Goal: Check status: Check status

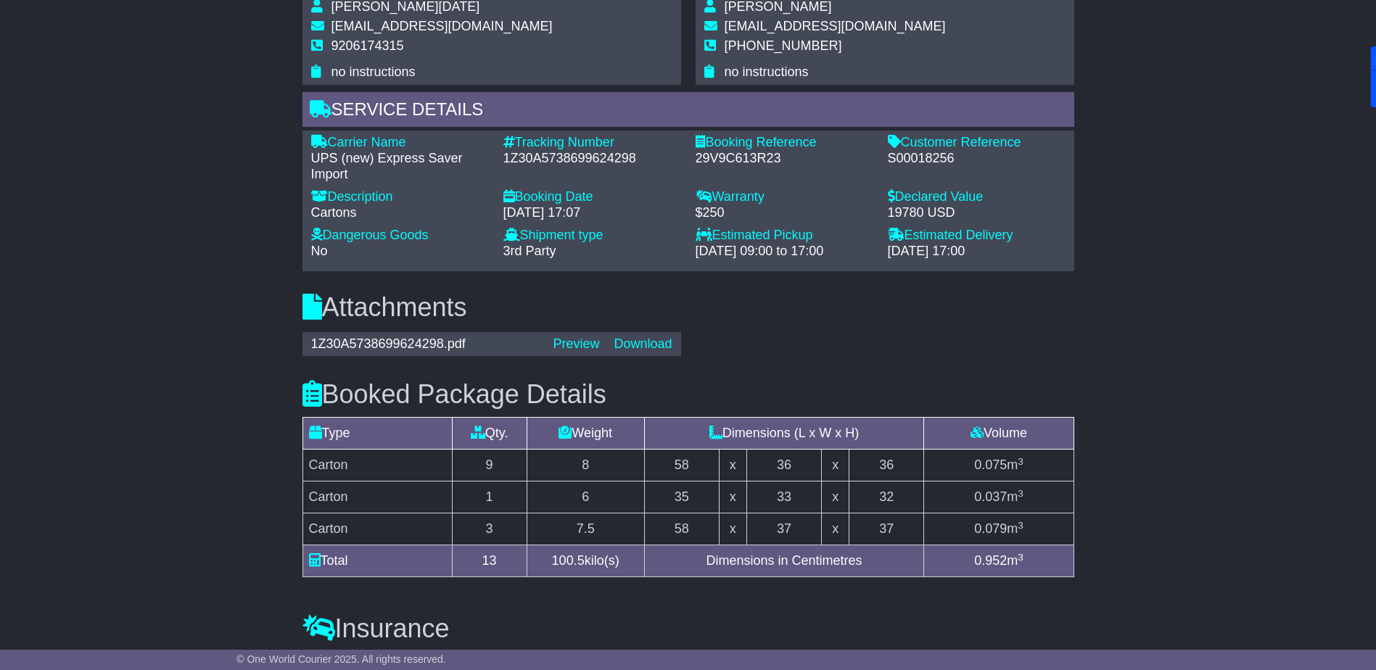
scroll to position [871, 0]
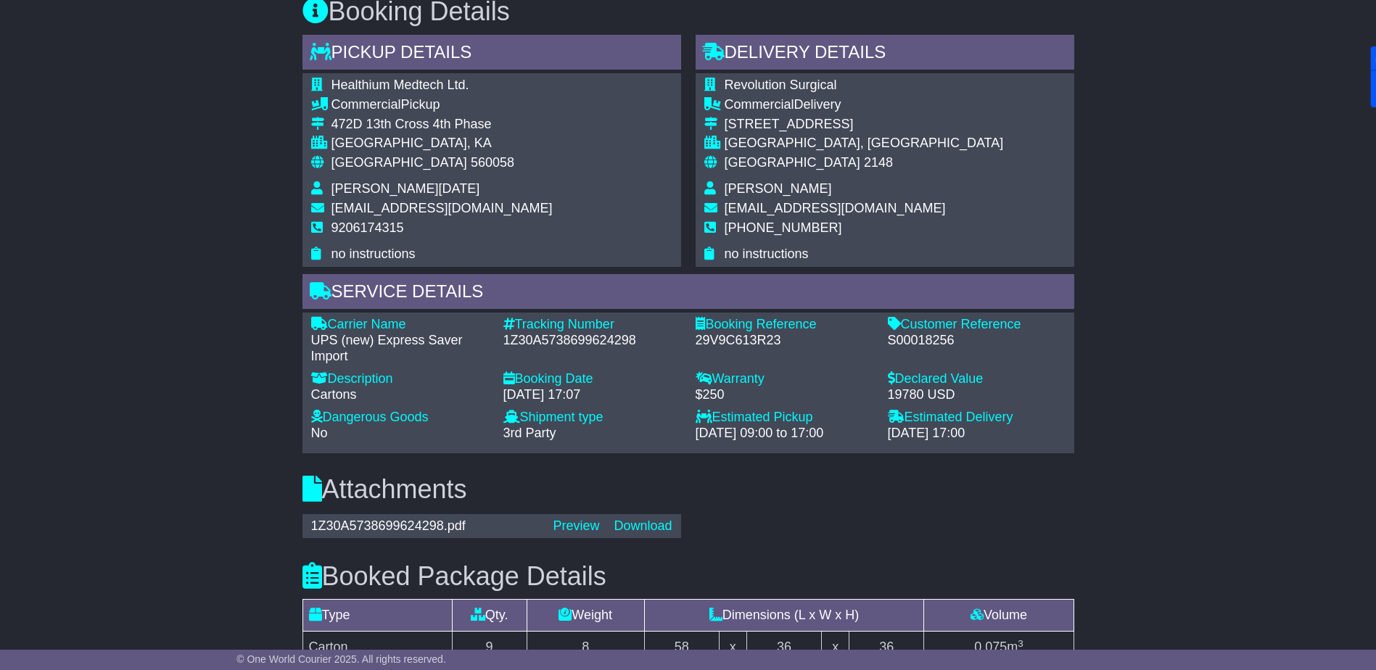
click at [917, 335] on div "S00018256" at bounding box center [977, 341] width 178 height 16
copy div "S00018256"
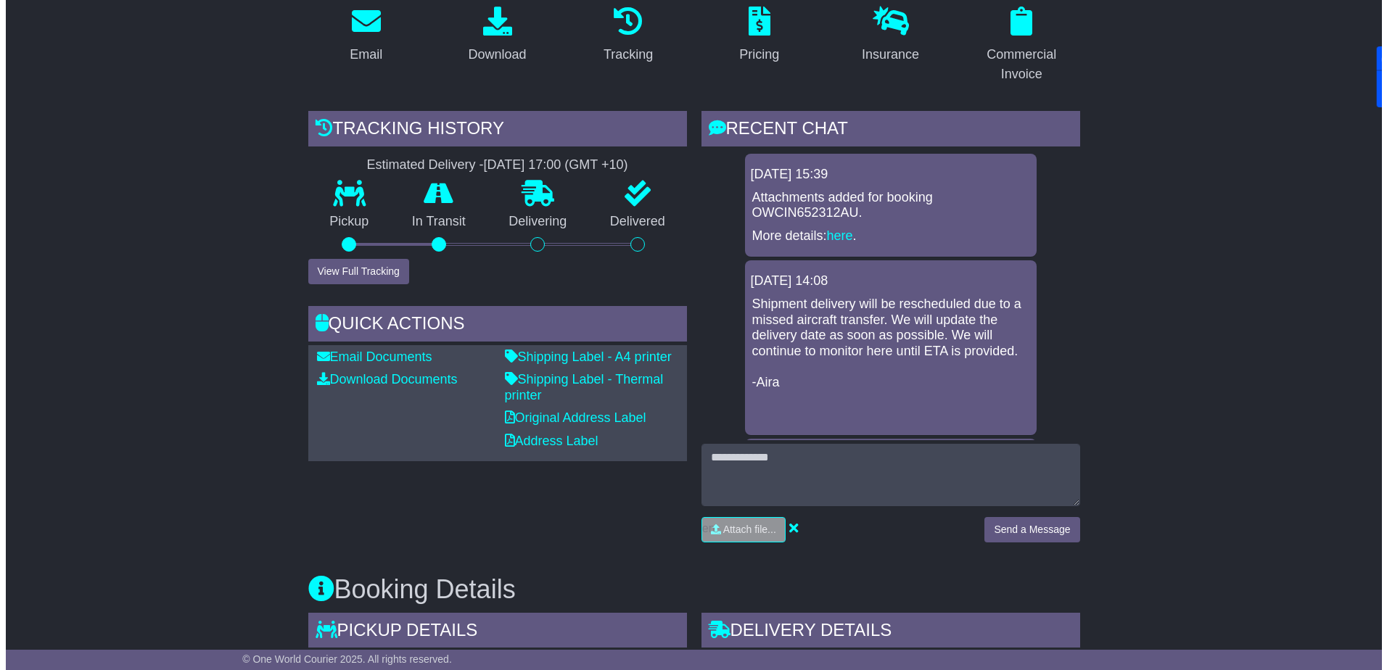
scroll to position [290, 0]
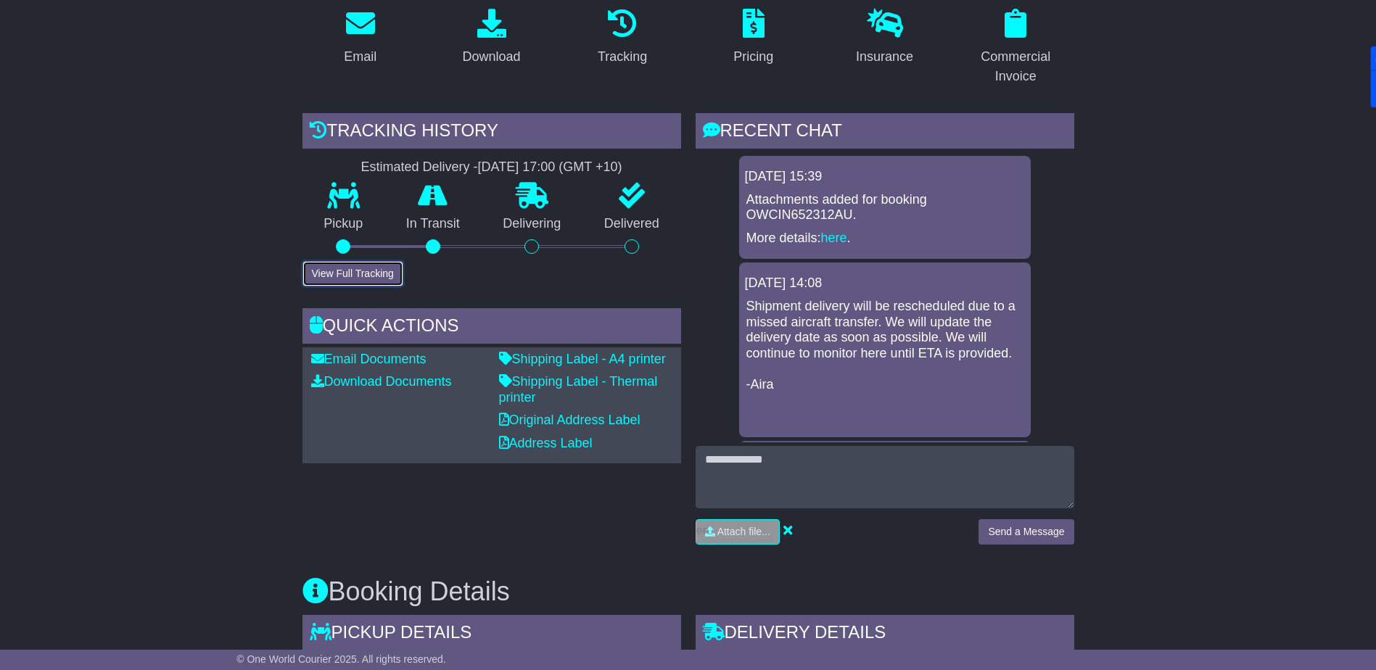
click at [364, 276] on button "View Full Tracking" at bounding box center [353, 273] width 101 height 25
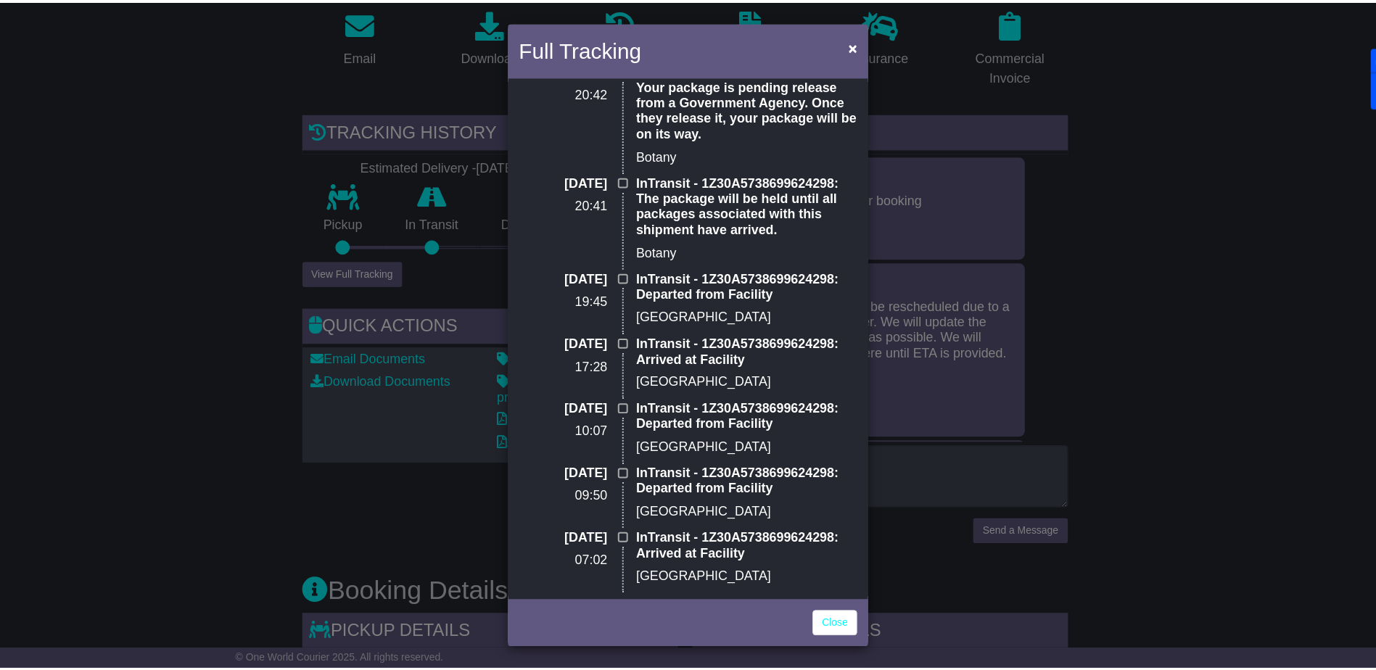
scroll to position [435, 0]
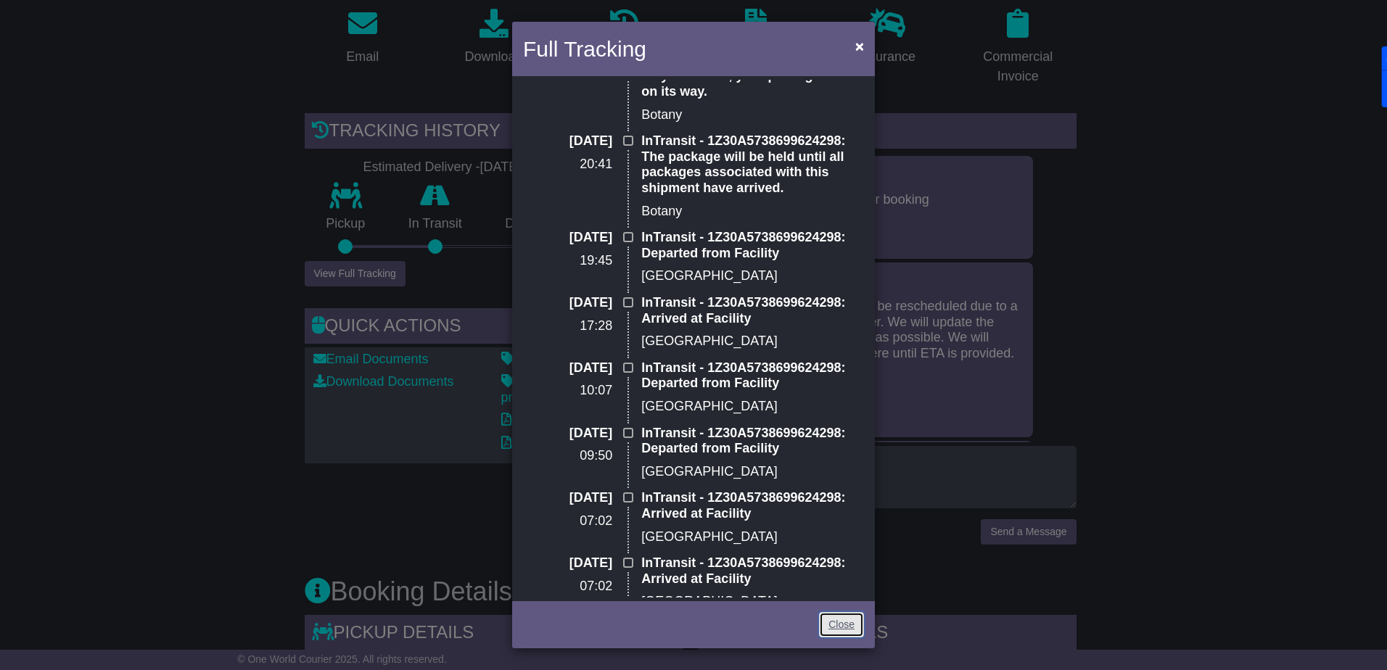
click at [833, 632] on link "Close" at bounding box center [841, 624] width 45 height 25
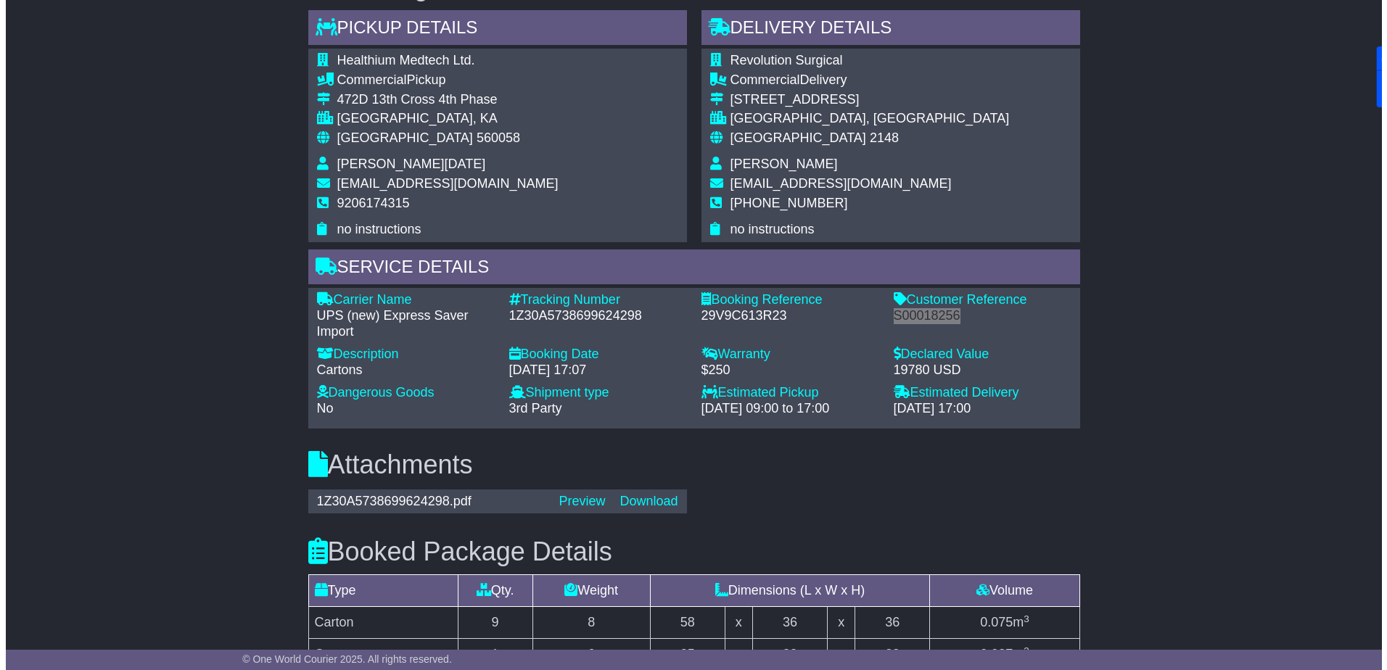
scroll to position [1016, 0]
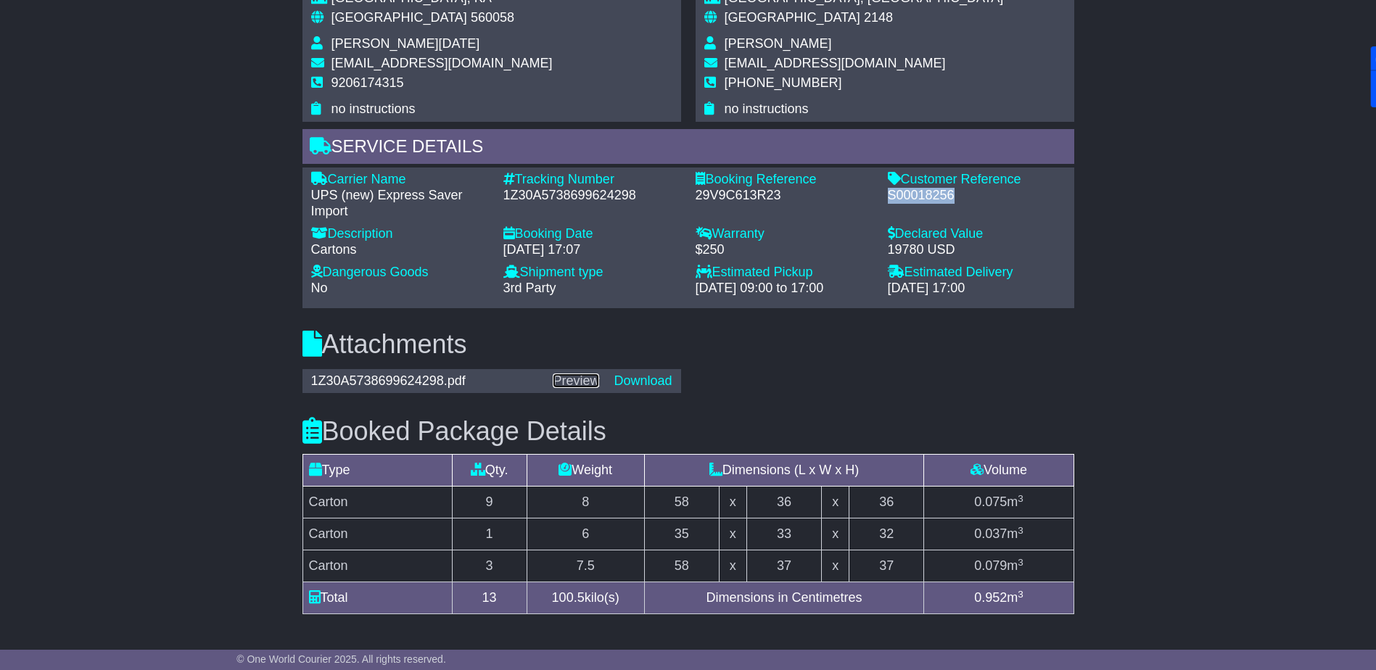
click at [572, 383] on link "Preview" at bounding box center [576, 381] width 46 height 15
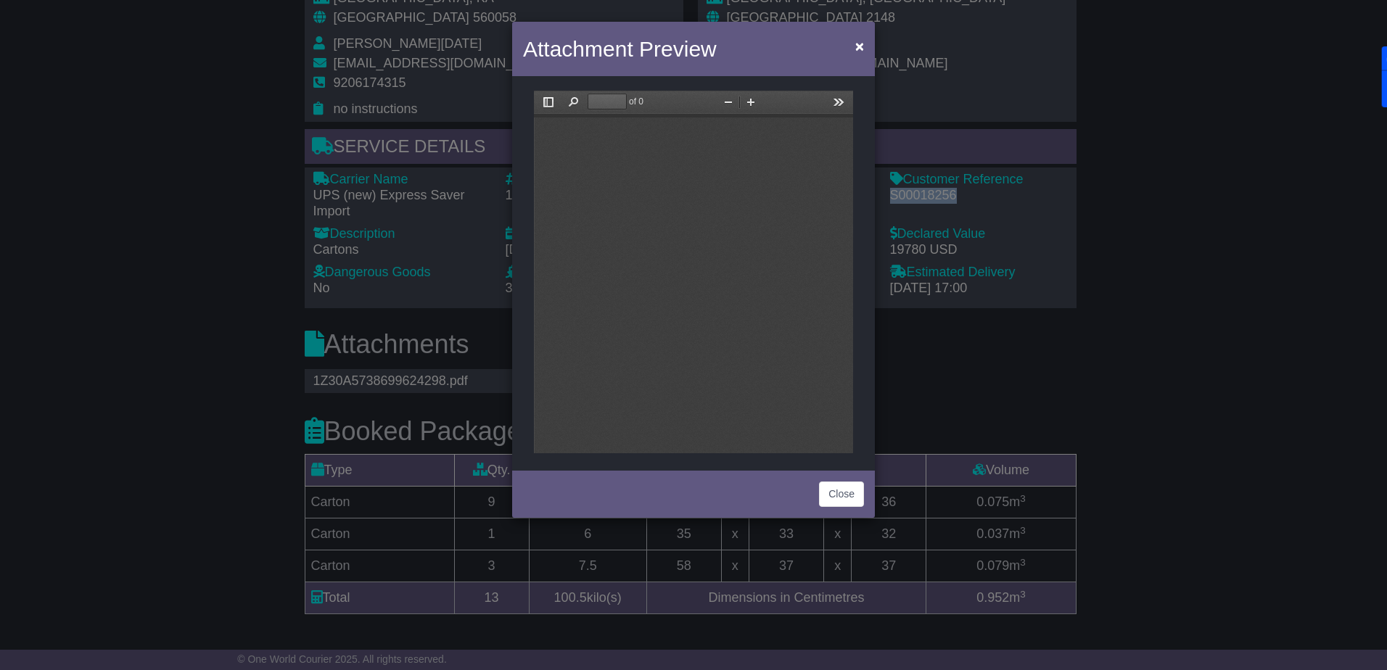
scroll to position [0, 0]
type input "*"
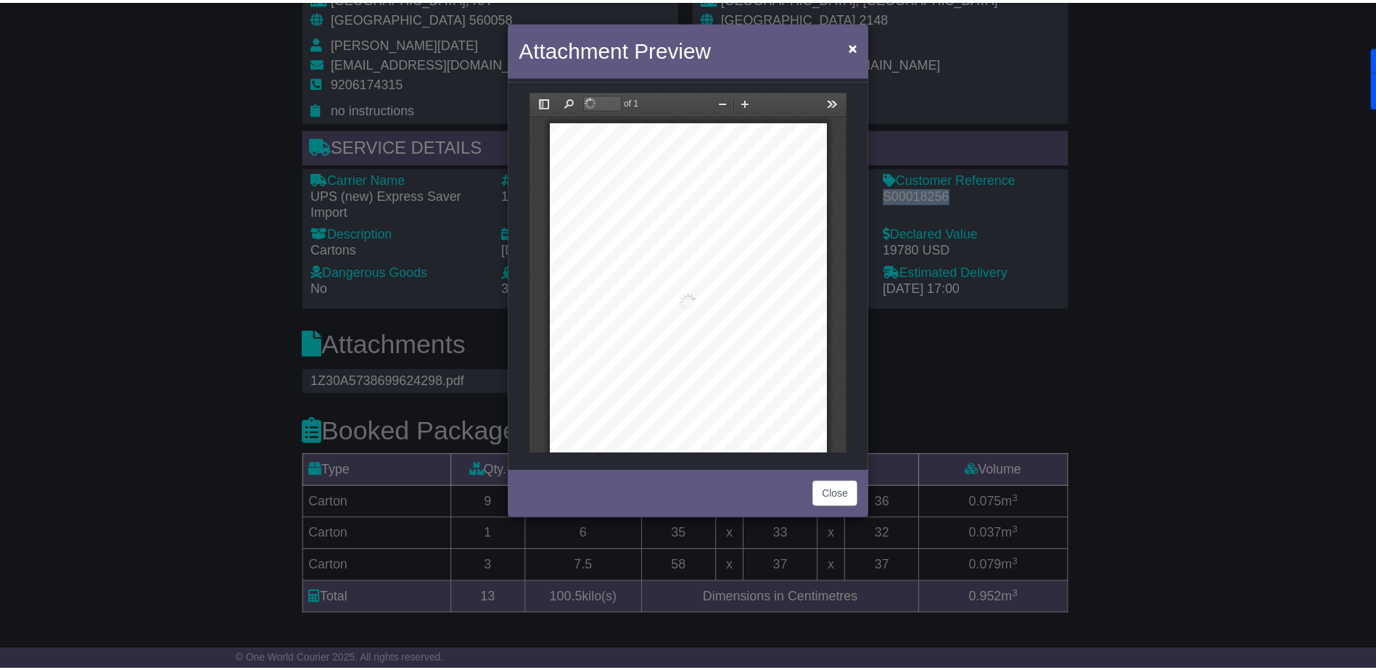
scroll to position [7, 0]
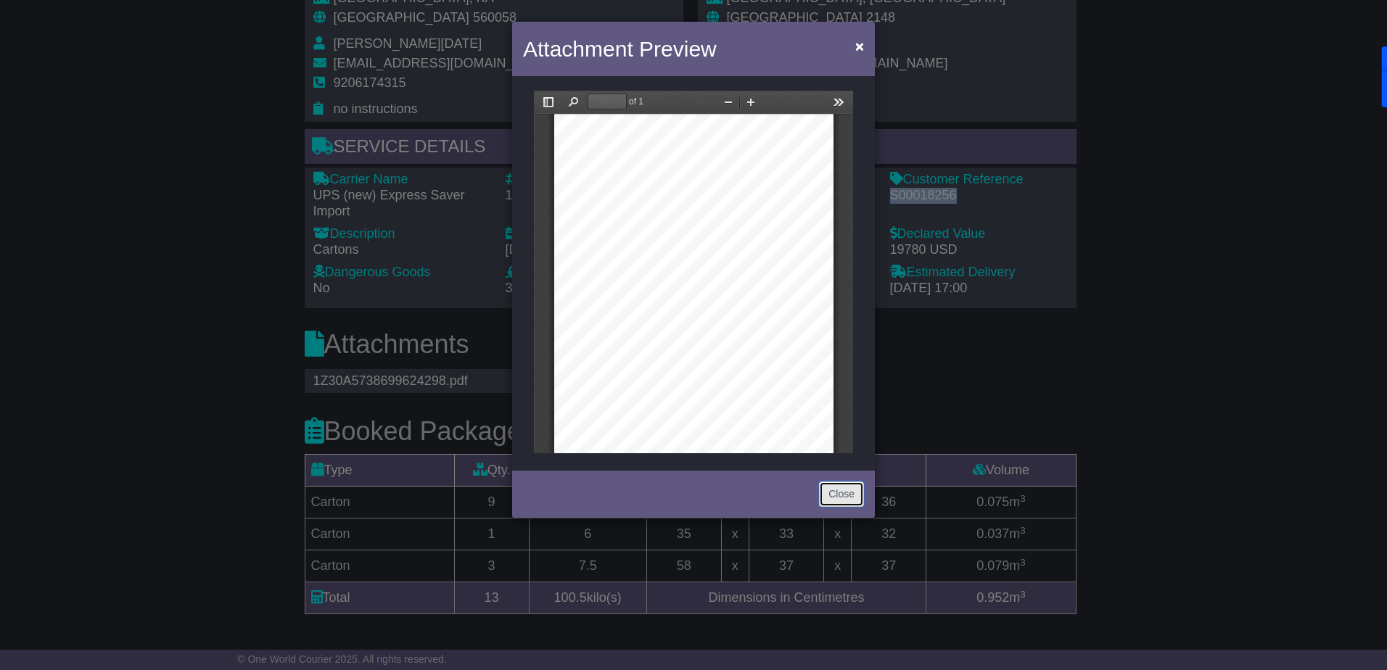
click at [829, 488] on button "Close" at bounding box center [841, 494] width 45 height 25
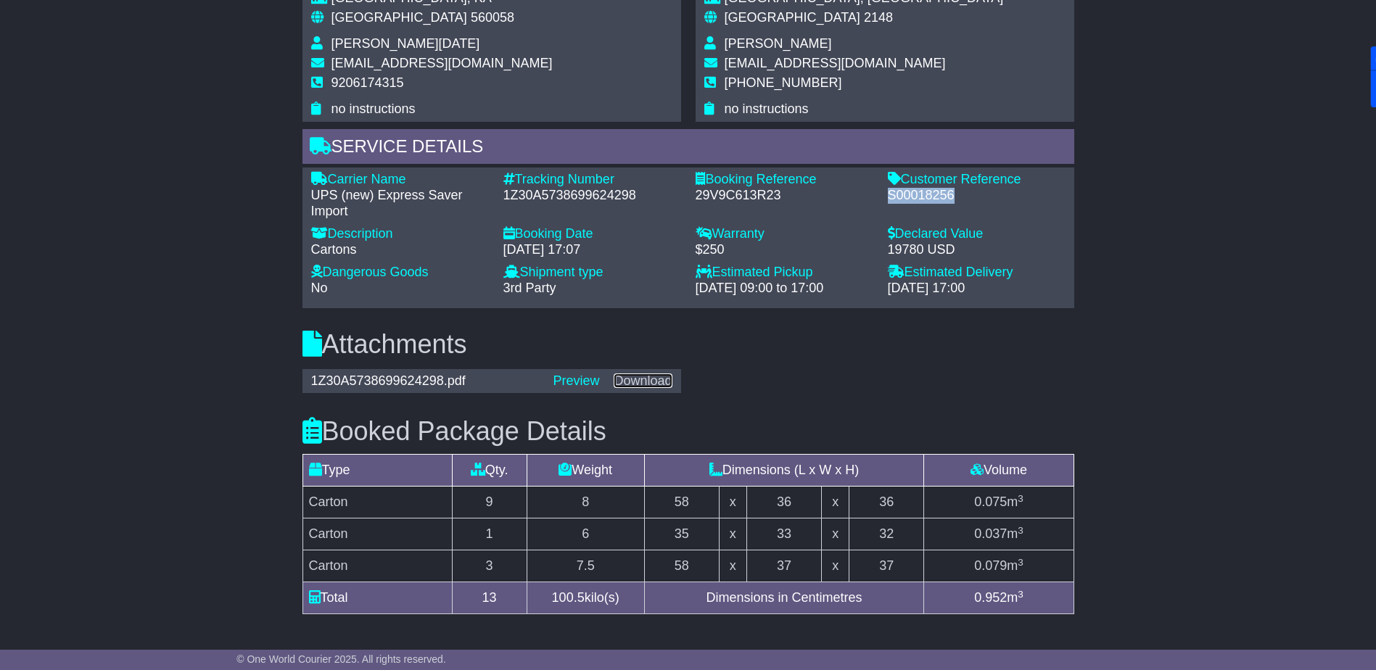
click at [638, 382] on link "Download" at bounding box center [643, 381] width 58 height 15
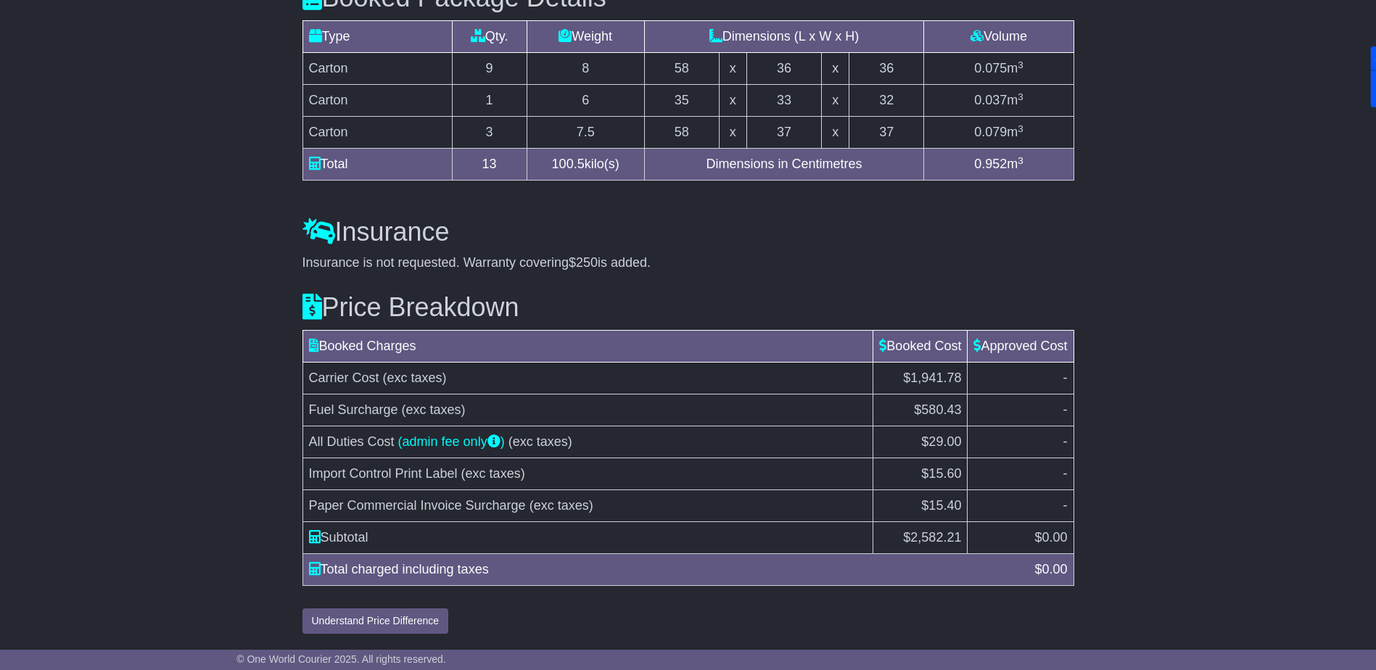
scroll to position [1014, 0]
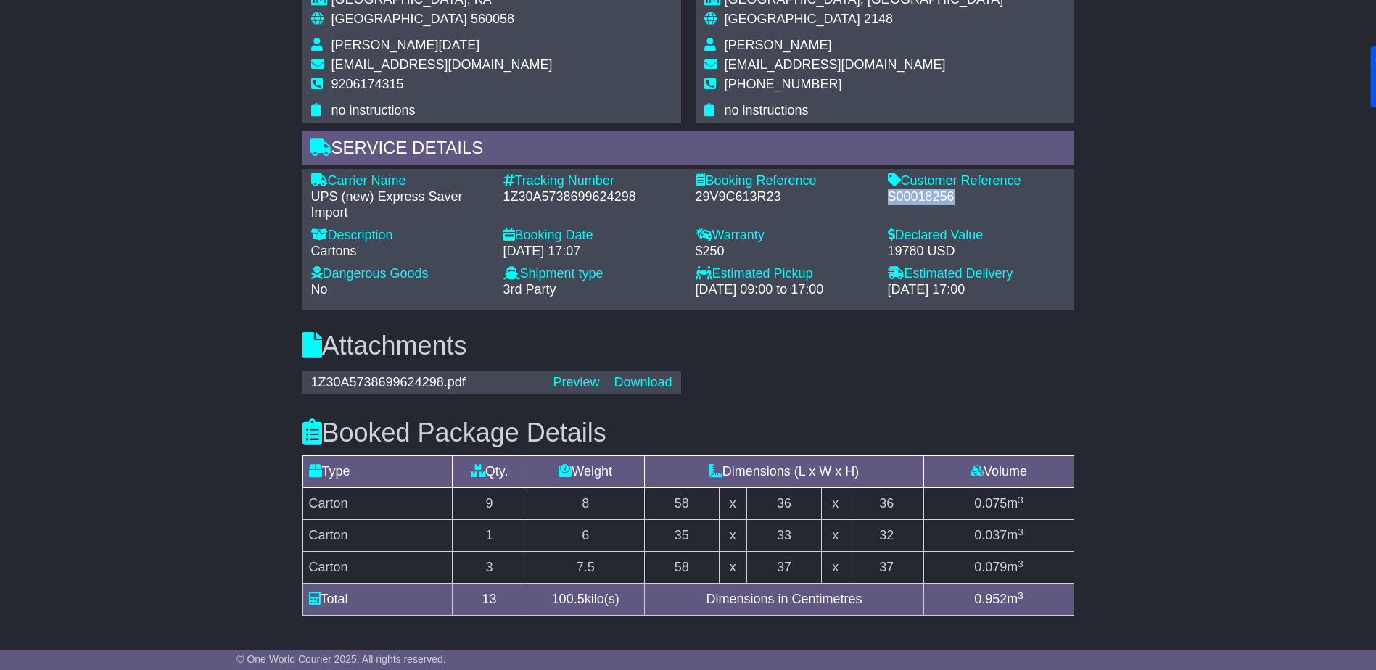
click at [568, 197] on div "1Z30A5738699624298" at bounding box center [593, 197] width 178 height 16
copy div "1Z30A5738699624298"
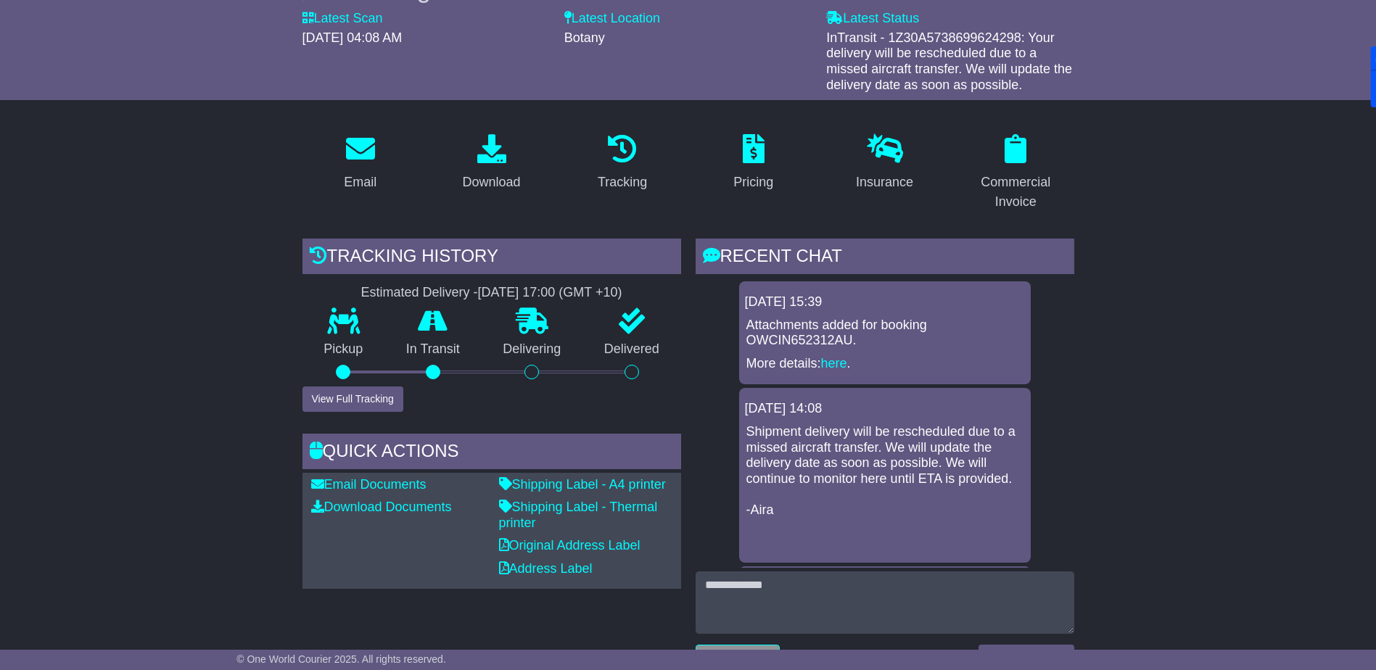
scroll to position [0, 0]
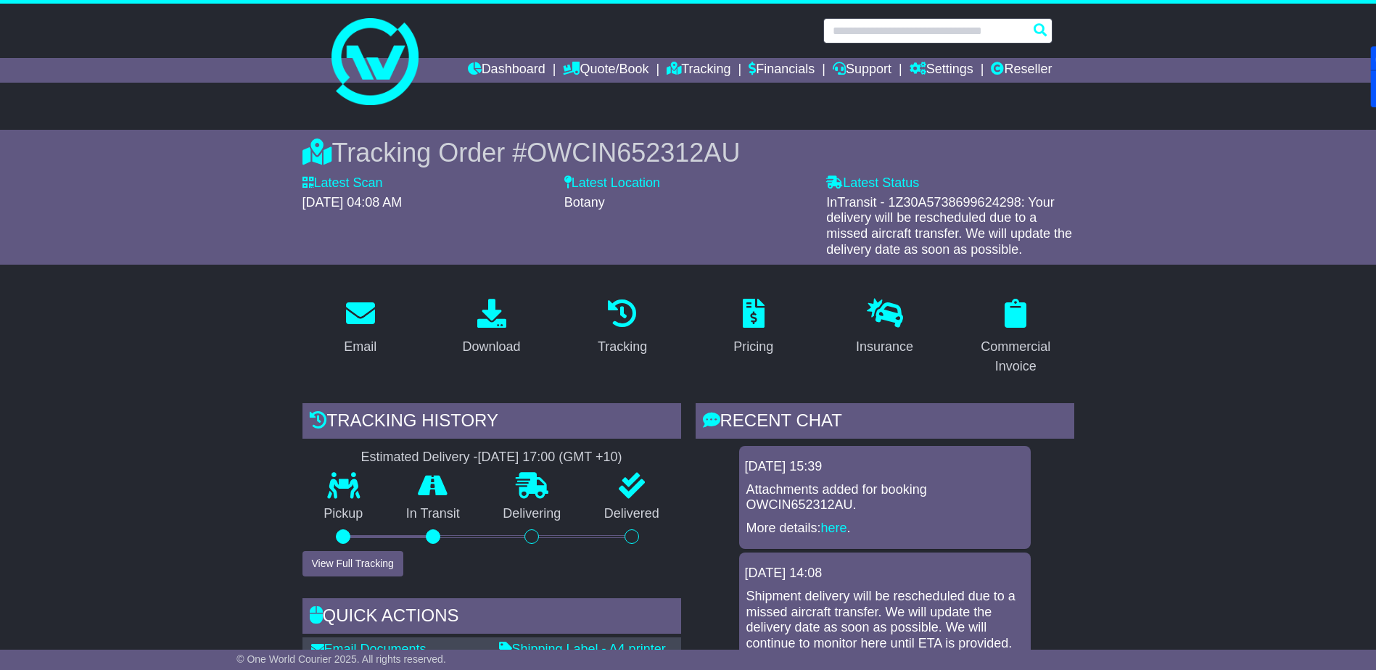
click at [892, 35] on input "text" at bounding box center [937, 30] width 229 height 25
paste input "**********"
type input "**********"
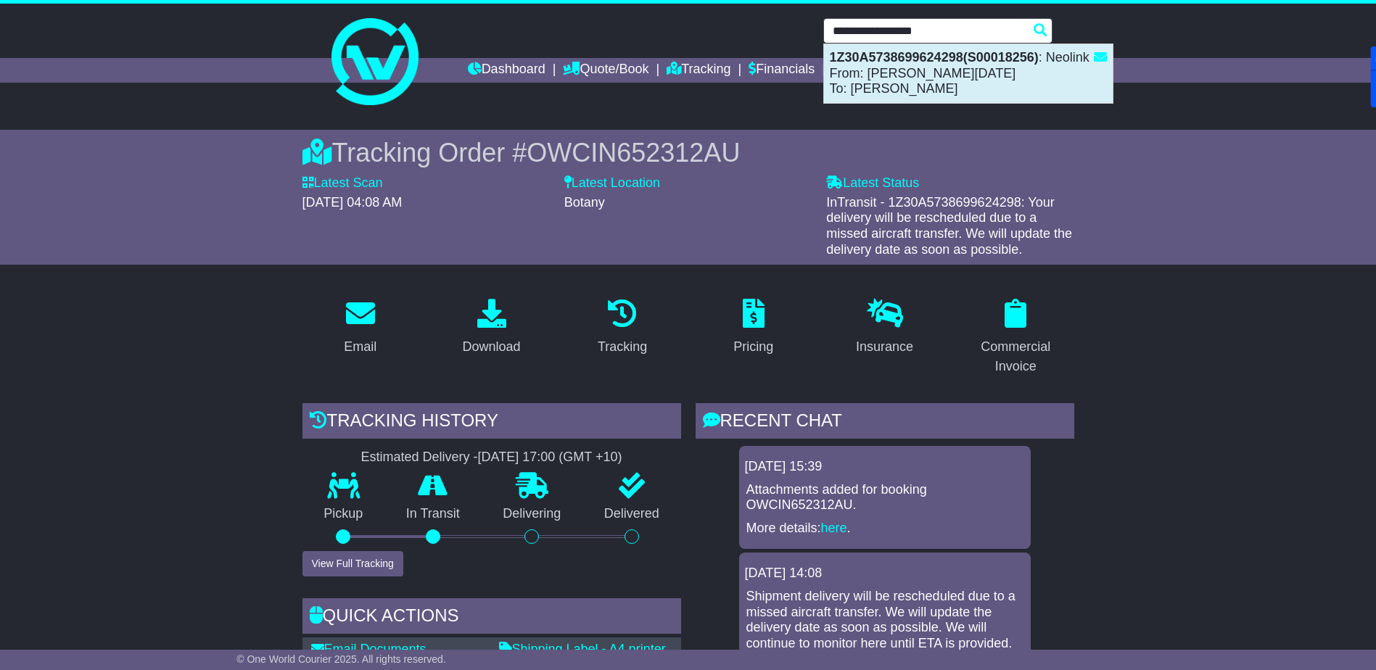
click at [883, 65] on div "1Z30A5738699624298(S00018256) : Neolink From: Narasimha Raja To: Ben Colless" at bounding box center [968, 73] width 289 height 59
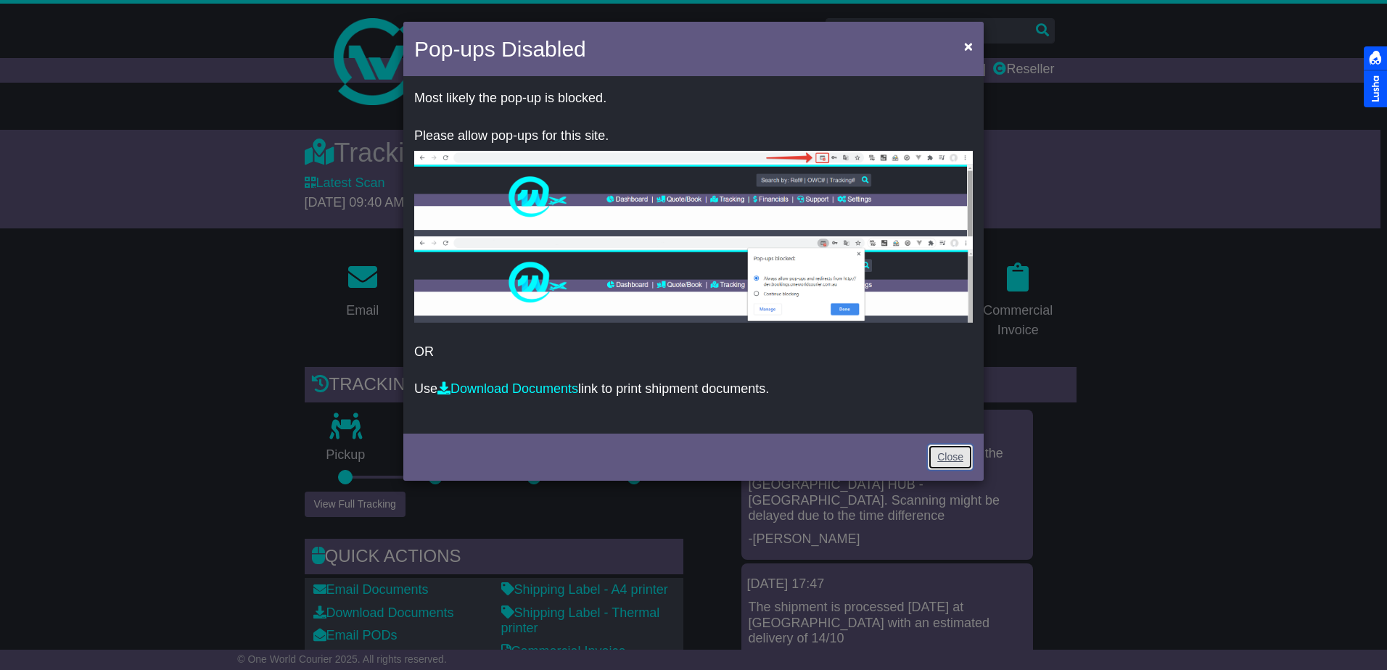
click at [940, 449] on link "Close" at bounding box center [950, 457] width 45 height 25
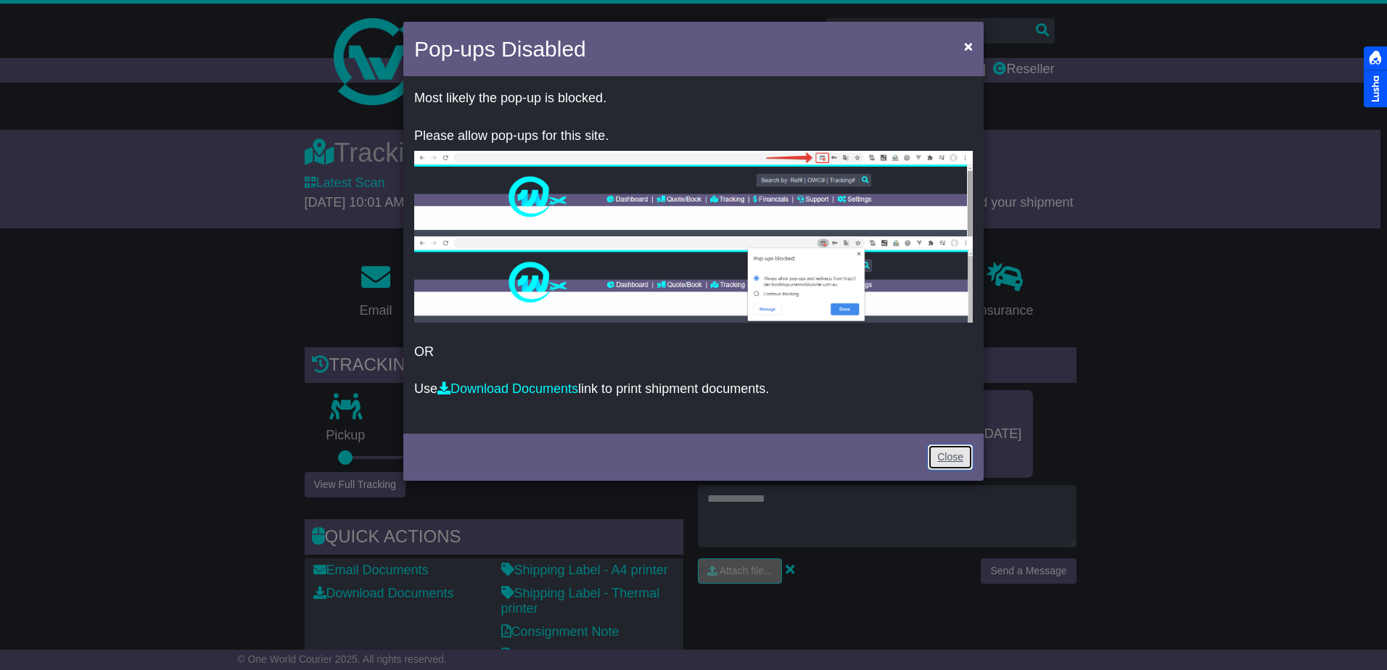
click at [960, 457] on link "Close" at bounding box center [950, 457] width 45 height 25
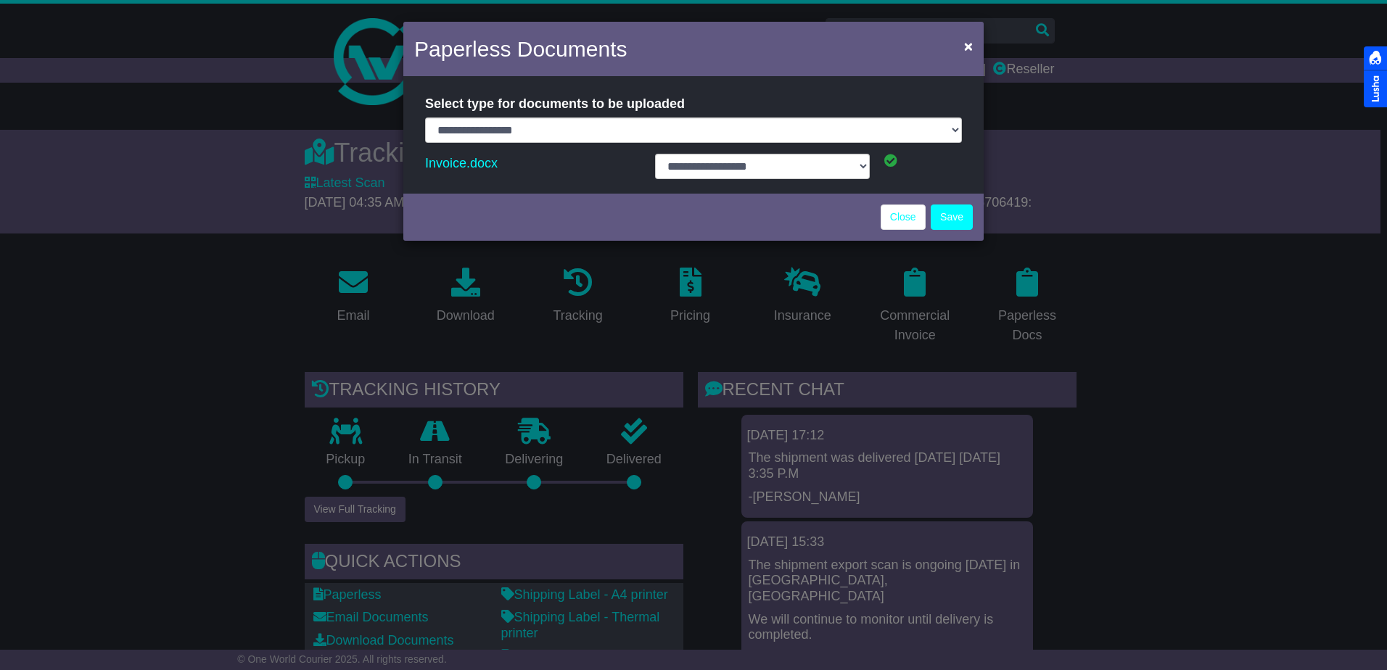
select select "**********"
click at [896, 213] on link "Close" at bounding box center [903, 217] width 45 height 25
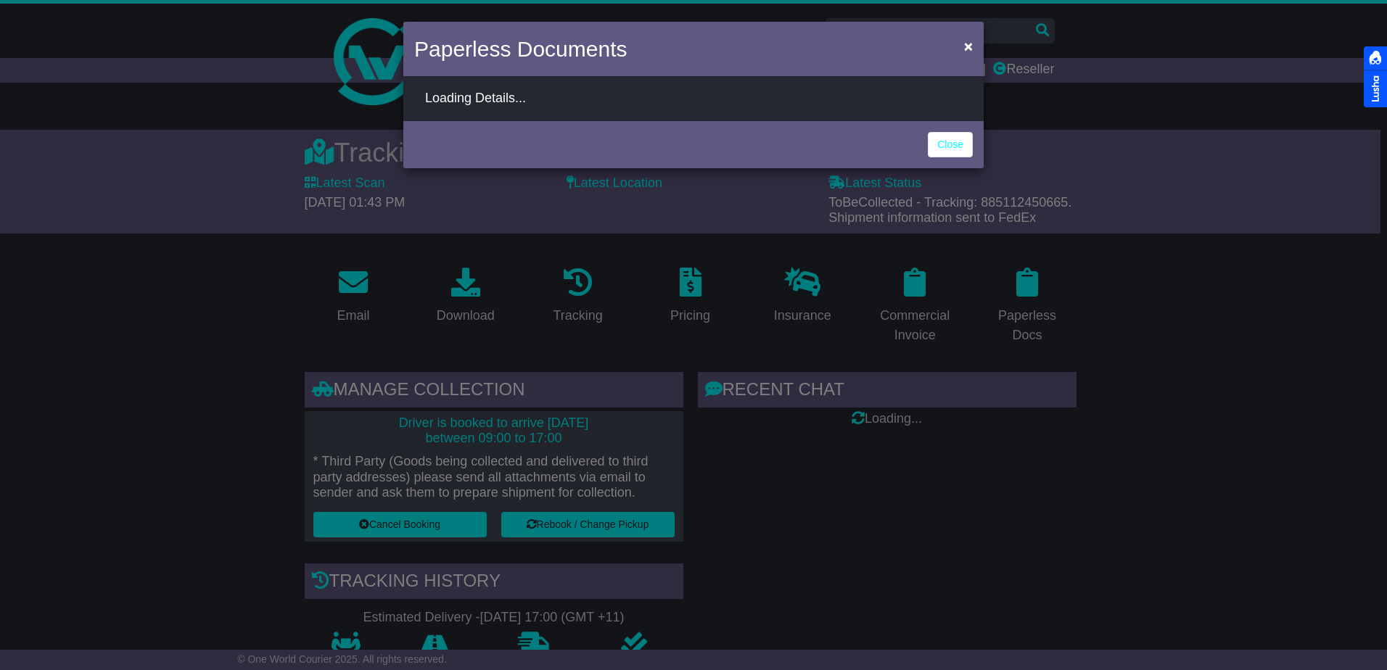
select select "**********"
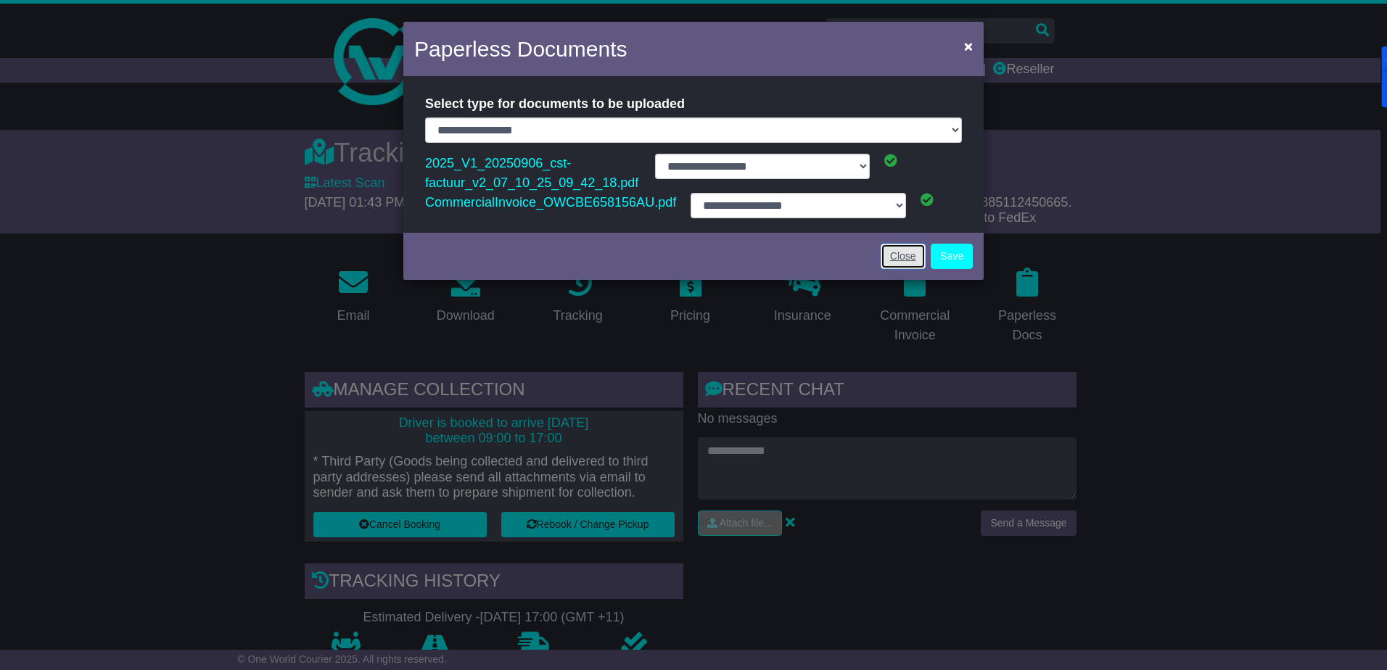
click at [901, 258] on link "Close" at bounding box center [903, 256] width 45 height 25
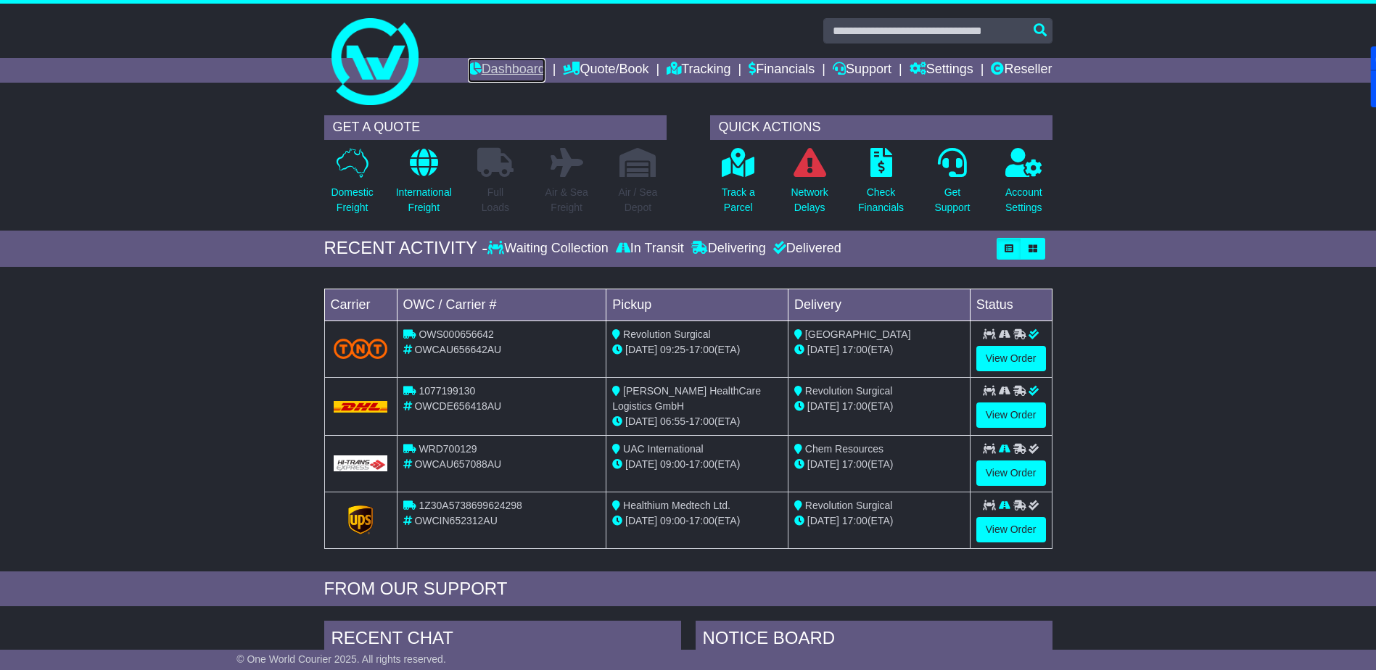
click at [505, 62] on link "Dashboard" at bounding box center [507, 70] width 78 height 25
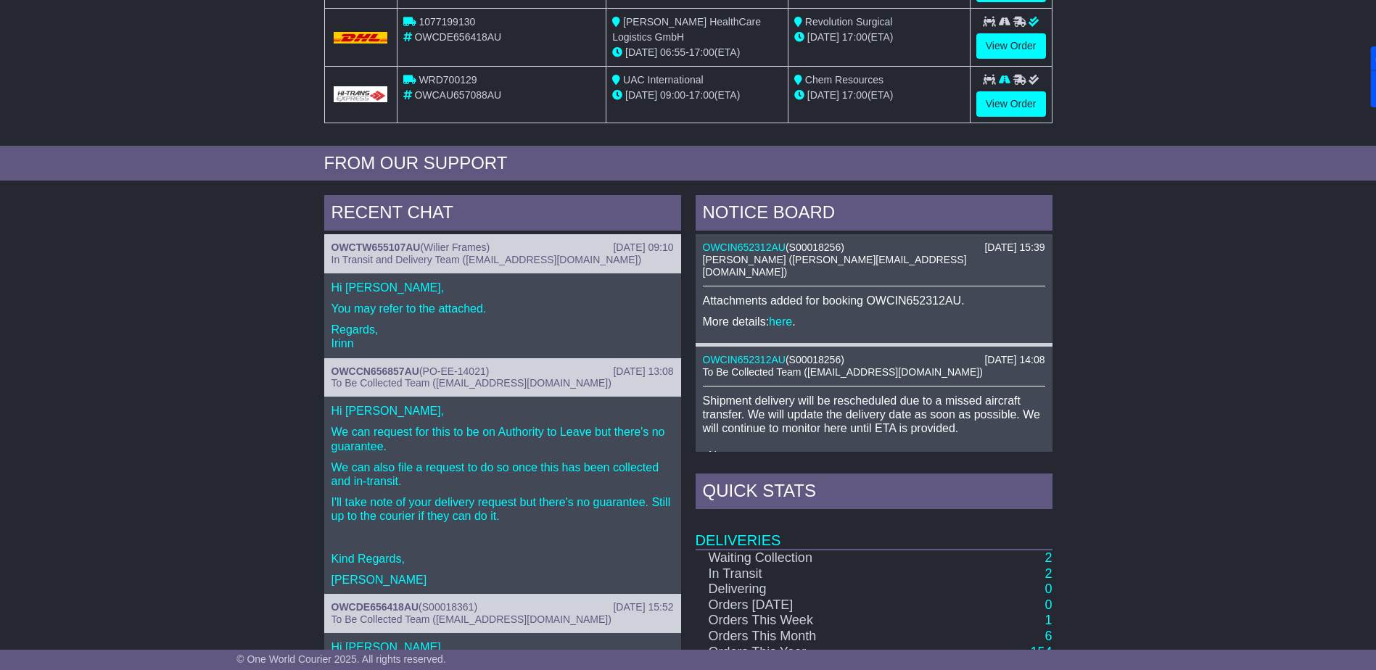
scroll to position [598, 0]
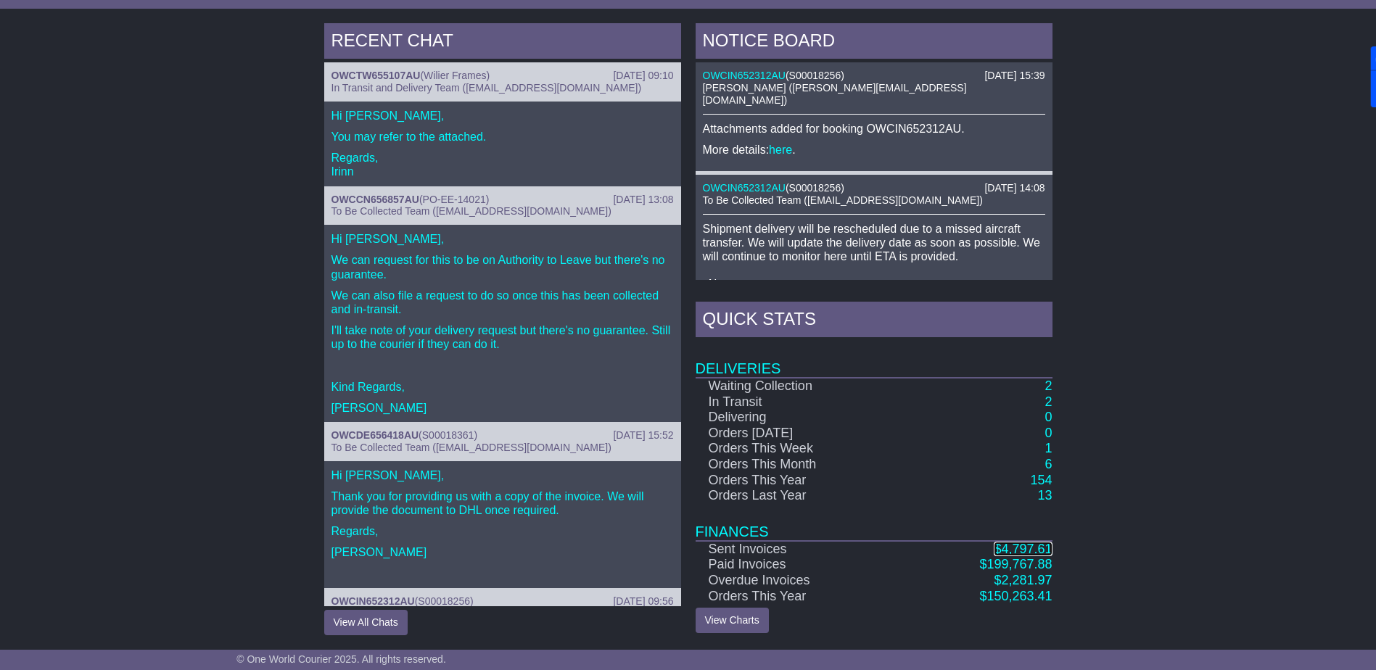
click at [1014, 543] on span "4,797.61" at bounding box center [1026, 549] width 51 height 15
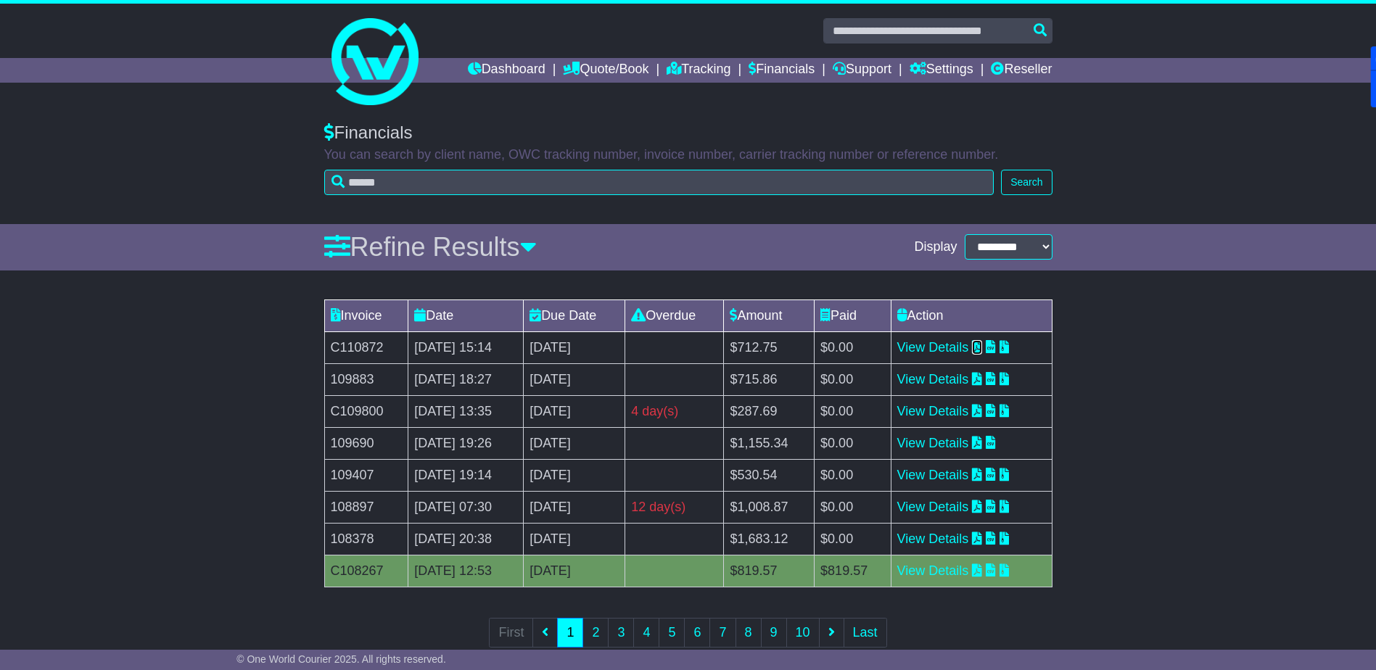
click at [982, 348] on icon at bounding box center [977, 346] width 10 height 13
click at [506, 60] on link "Dashboard" at bounding box center [507, 70] width 78 height 25
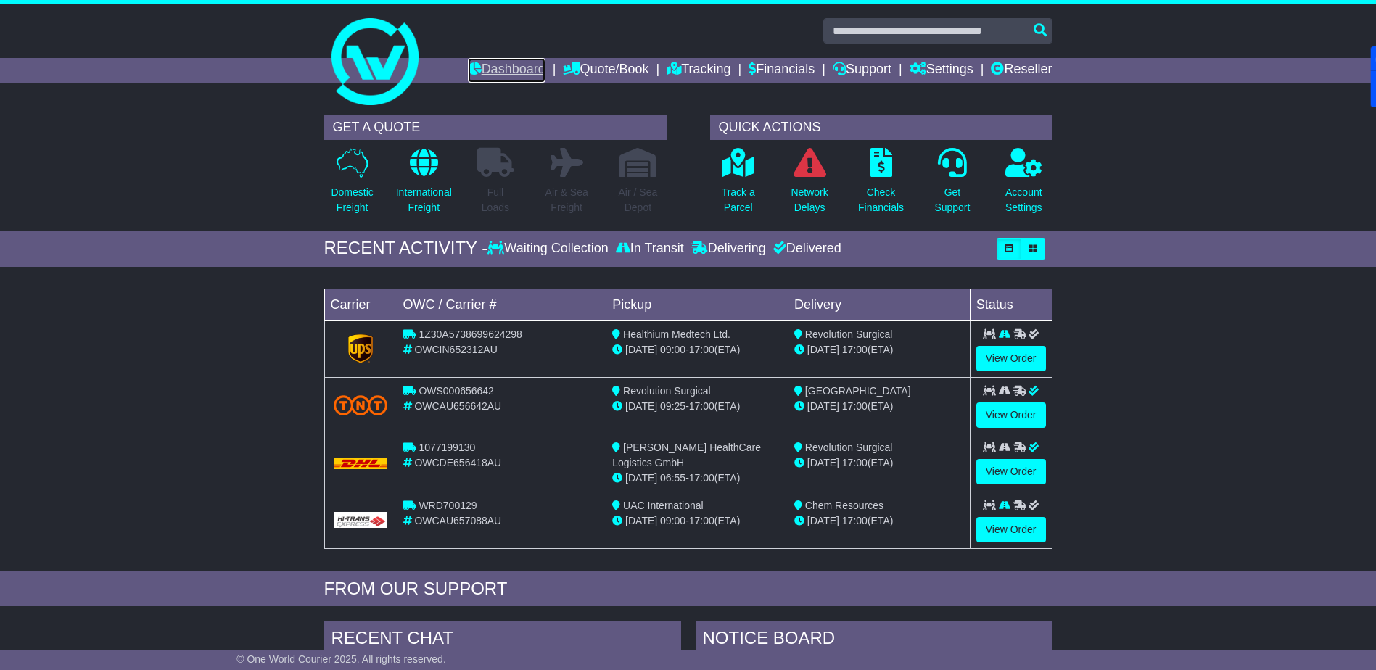
click at [496, 67] on link "Dashboard" at bounding box center [507, 70] width 78 height 25
